Goal: Find specific page/section: Find specific page/section

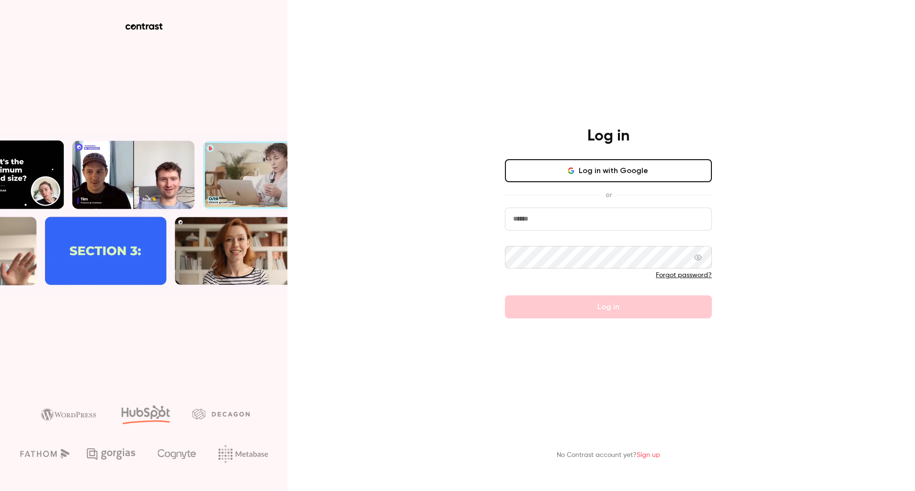
click at [548, 218] on input "email" at bounding box center [608, 218] width 207 height 23
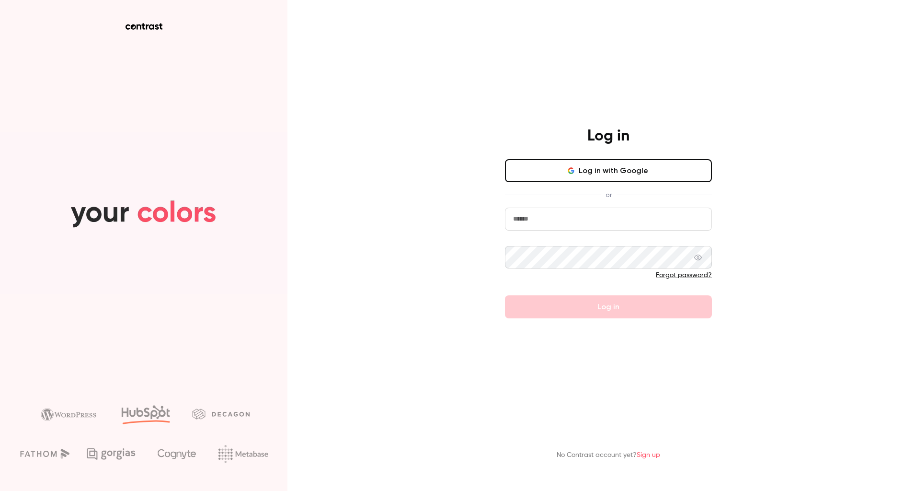
type input "**********"
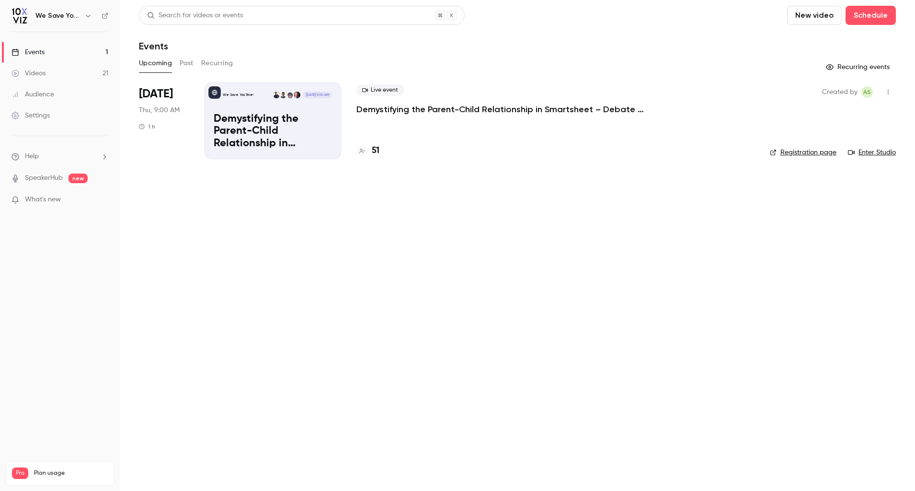
click at [417, 108] on p "Demystifying the Parent-Child Relationship in Smartsheet – Debate at the Dinner…" at bounding box center [499, 108] width 287 height 11
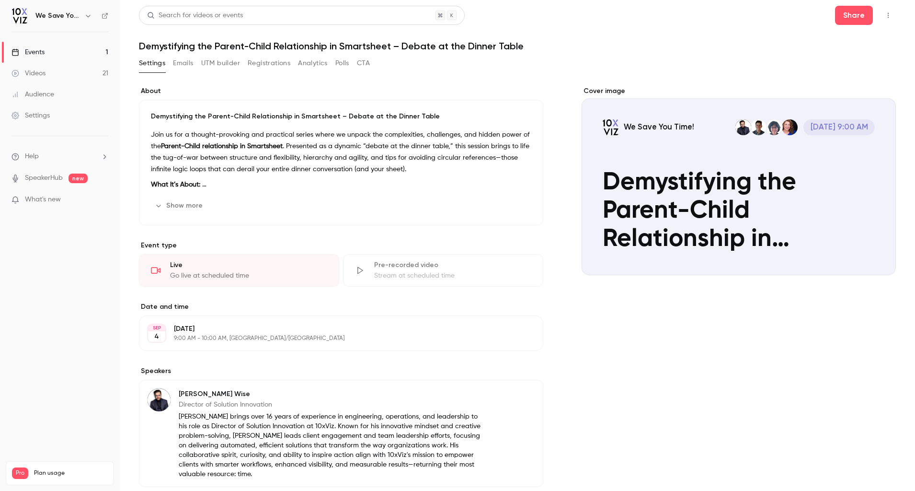
click at [258, 59] on button "Registrations" at bounding box center [269, 63] width 43 height 15
